Goal: Navigation & Orientation: Find specific page/section

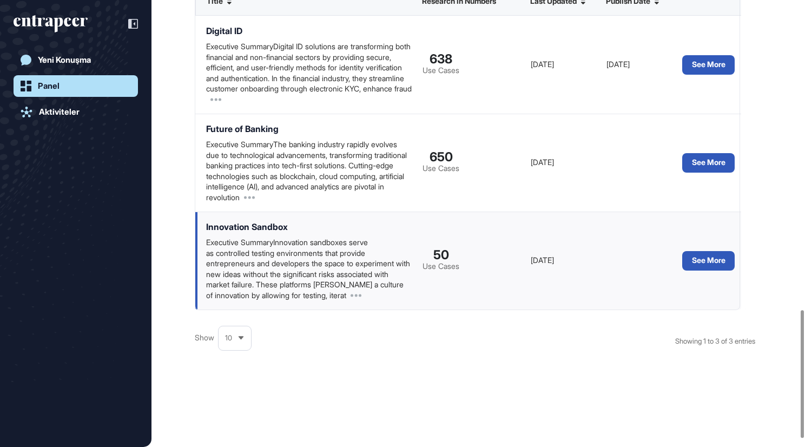
scroll to position [1112, 0]
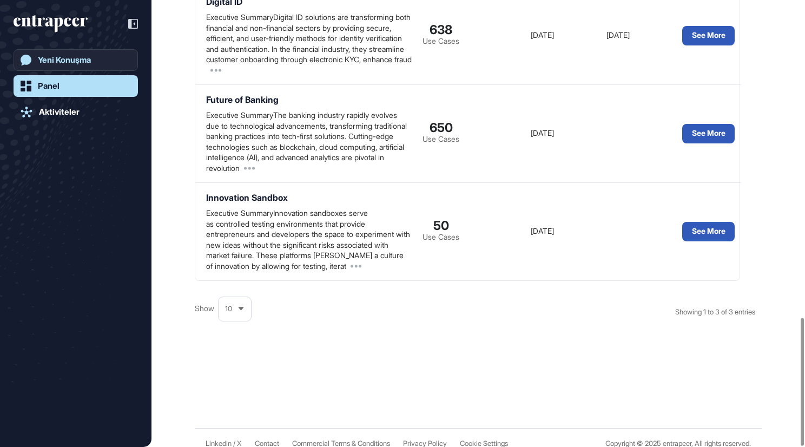
click at [89, 63] on div "Yeni Konuşma" at bounding box center [64, 60] width 53 height 10
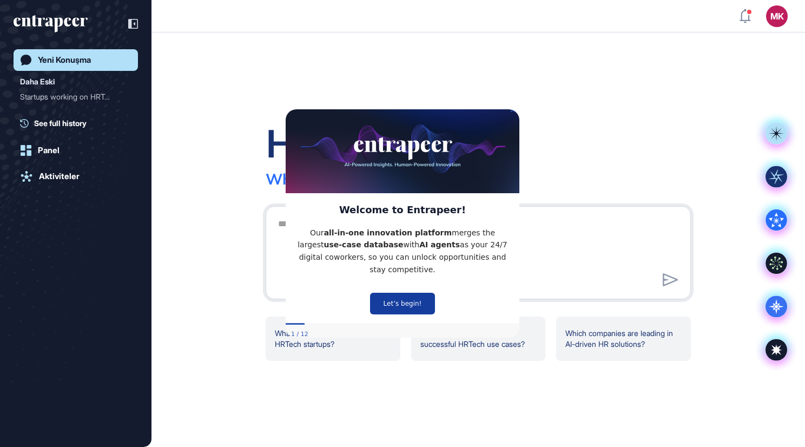
click at [409, 299] on button "Let’s begin!" at bounding box center [402, 303] width 65 height 22
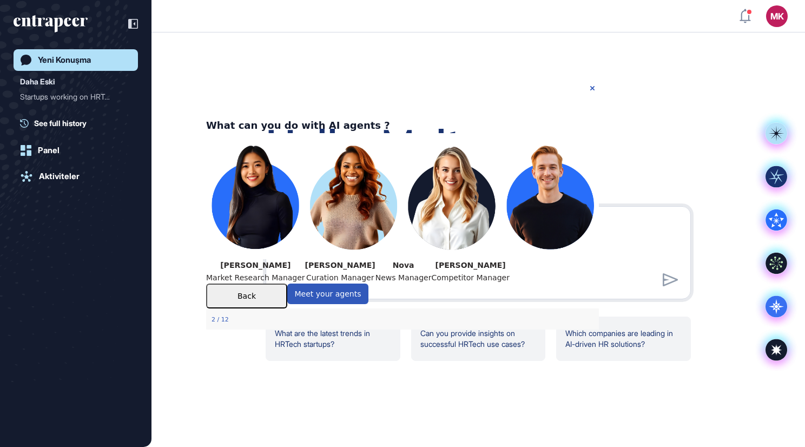
click at [266, 186] on img at bounding box center [402, 196] width 393 height 126
click at [220, 308] on div "Back" at bounding box center [246, 295] width 81 height 25
click at [287, 308] on button "Back" at bounding box center [246, 295] width 81 height 25
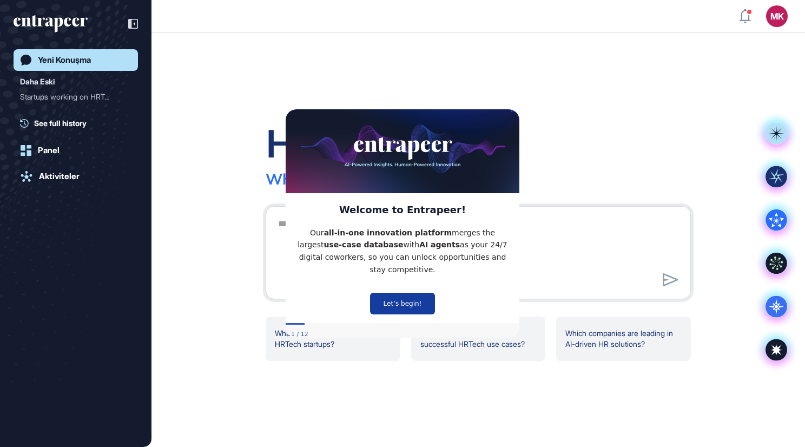
click at [419, 299] on button "Let’s begin!" at bounding box center [402, 303] width 65 height 22
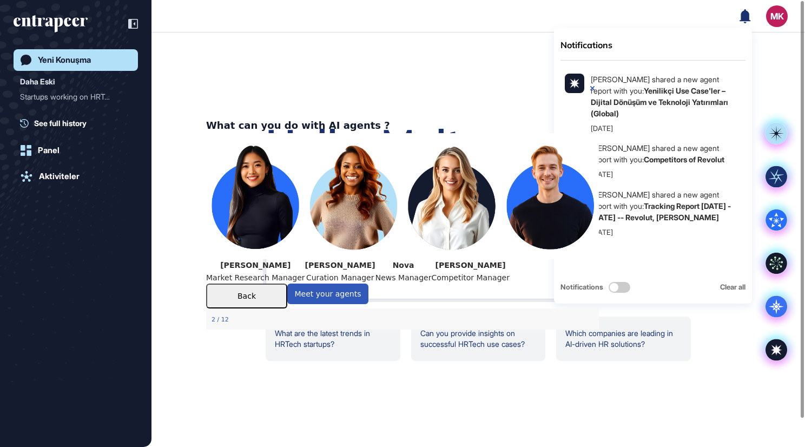
drag, startPoint x: 751, startPoint y: 14, endPoint x: 744, endPoint y: 16, distance: 6.8
click at [744, 16] on icon at bounding box center [744, 16] width 11 height 14
click at [592, 88] on icon "Close Preview" at bounding box center [592, 88] width 4 height 4
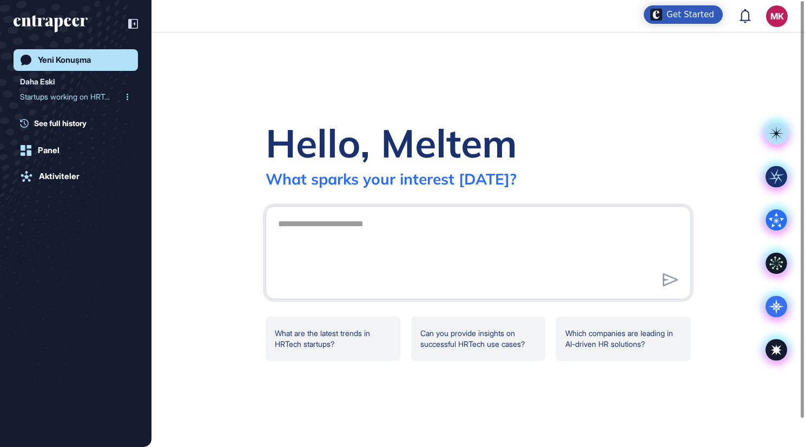
click at [36, 95] on div "Startups working on HRTec..." at bounding box center [71, 96] width 103 height 17
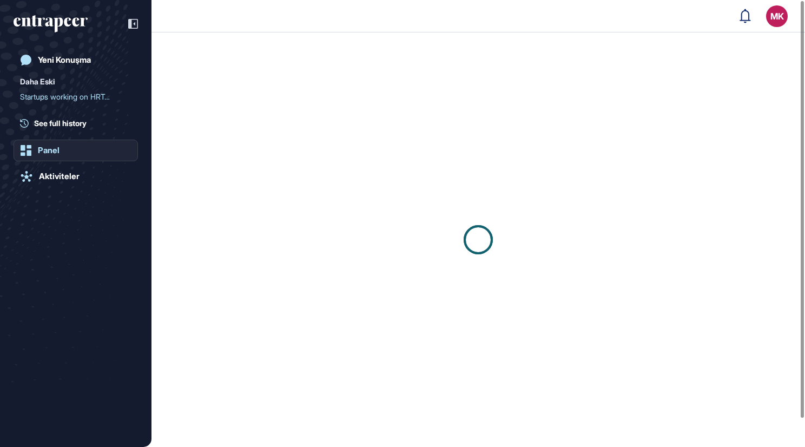
click at [45, 146] on div "Panel" at bounding box center [49, 150] width 22 height 10
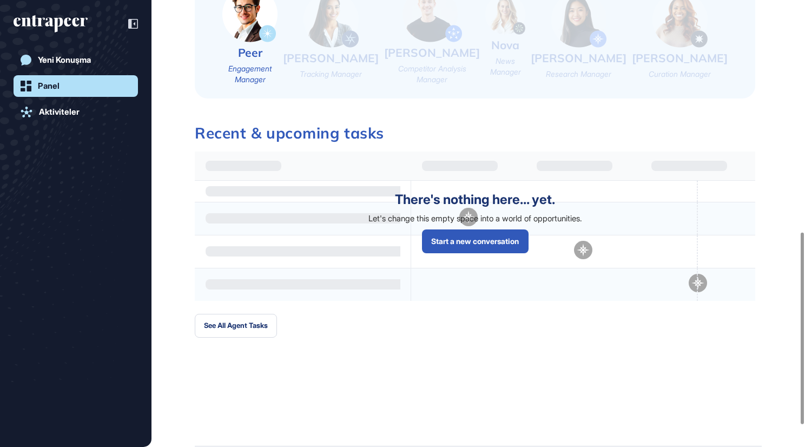
scroll to position [592, 0]
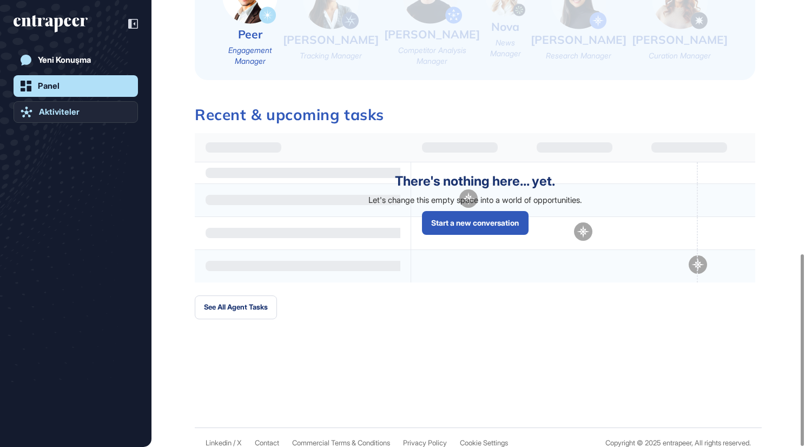
click at [70, 109] on div "Aktiviteler" at bounding box center [59, 112] width 41 height 10
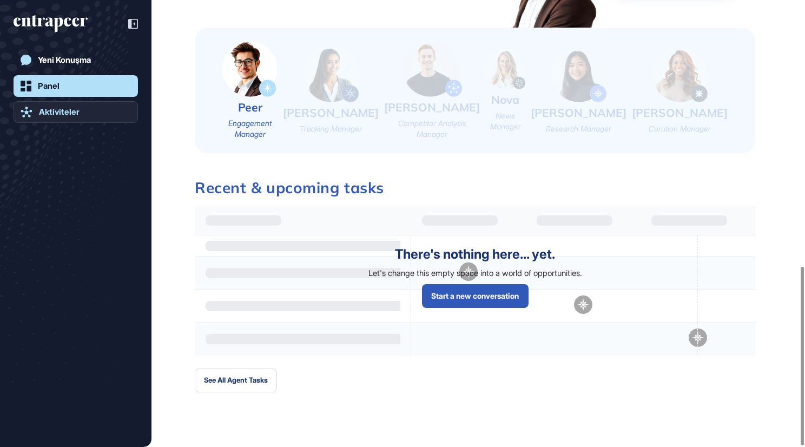
scroll to position [664, 0]
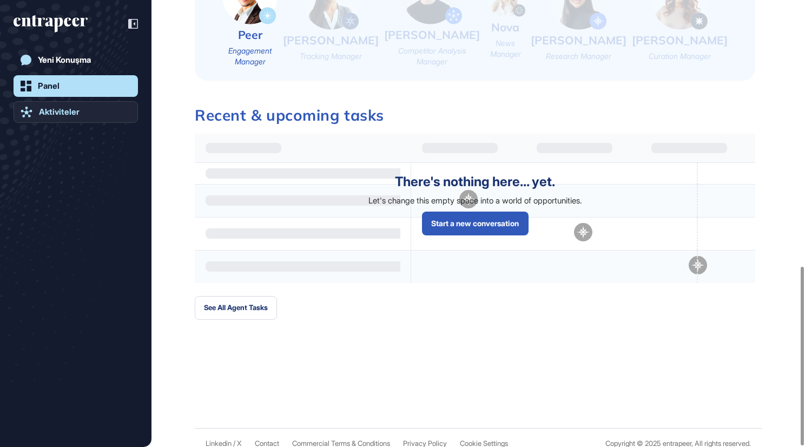
click at [102, 118] on link "Aktiviteler" at bounding box center [76, 112] width 124 height 22
